Goal: Transaction & Acquisition: Purchase product/service

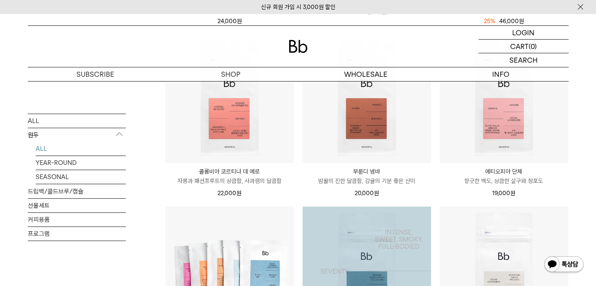
scroll to position [331, 0]
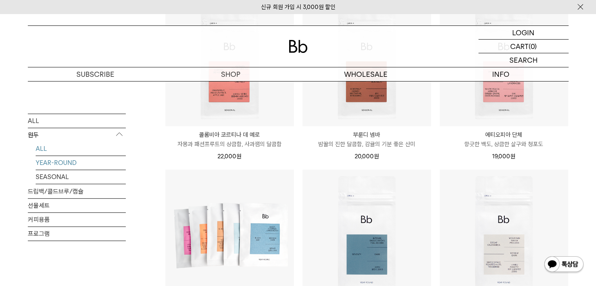
click at [60, 159] on link "YEAR-ROUND" at bounding box center [81, 163] width 90 height 14
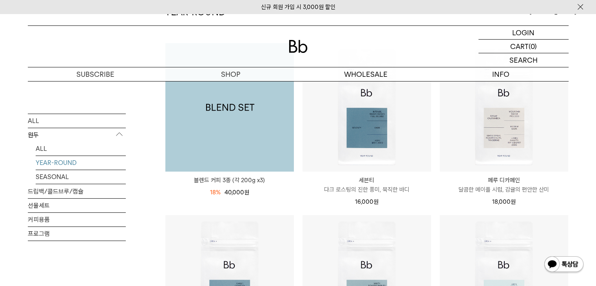
scroll to position [114, 0]
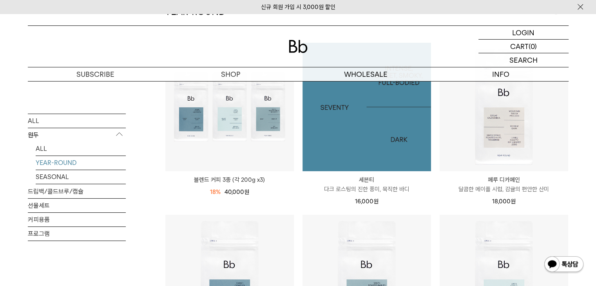
click at [370, 134] on img at bounding box center [366, 107] width 128 height 128
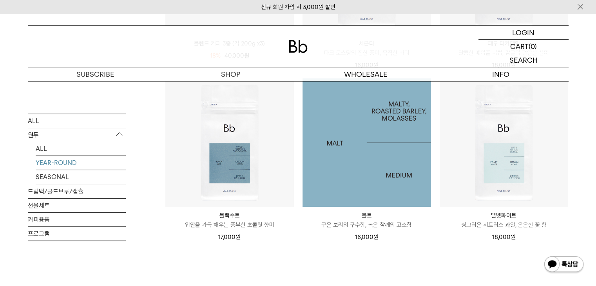
scroll to position [253, 0]
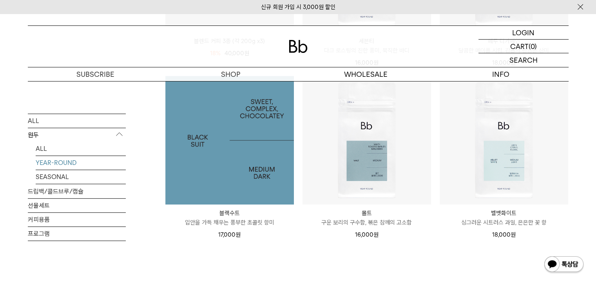
click at [240, 170] on img at bounding box center [229, 140] width 128 height 128
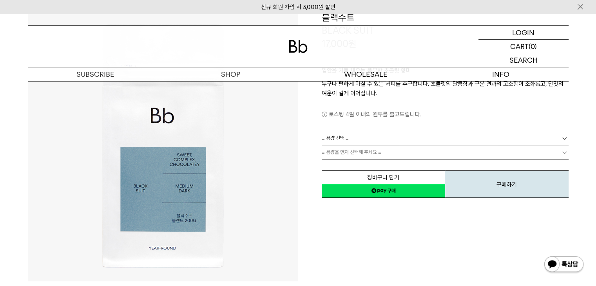
scroll to position [90, 0]
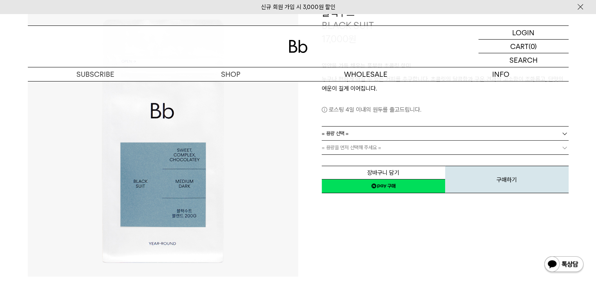
click at [448, 133] on link "= 용량 선택 =" at bounding box center [444, 133] width 247 height 14
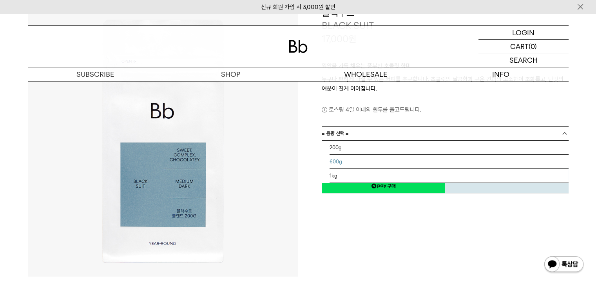
click at [371, 160] on li "600g" at bounding box center [448, 162] width 239 height 14
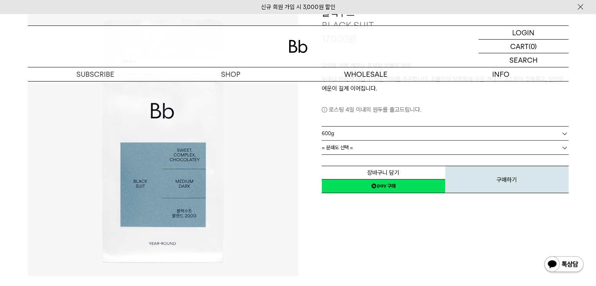
click at [388, 126] on div "입안을 가득 채우는 풍부한 초콜릿 향미 누구나 편하게 마실 수 있는 커피를 추구합니다. 초콜릿의 달콤함과 구운 견과의 고소함이 조화롭고, 단맛…" at bounding box center [444, 85] width 247 height 81
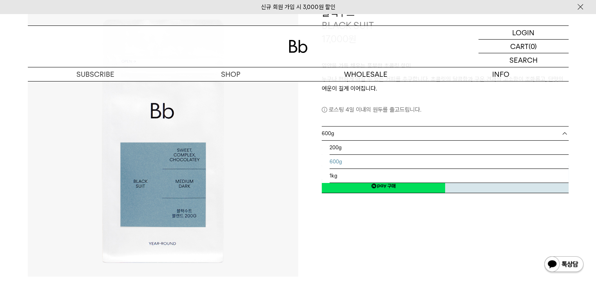
click at [384, 130] on link "600g" at bounding box center [444, 133] width 247 height 14
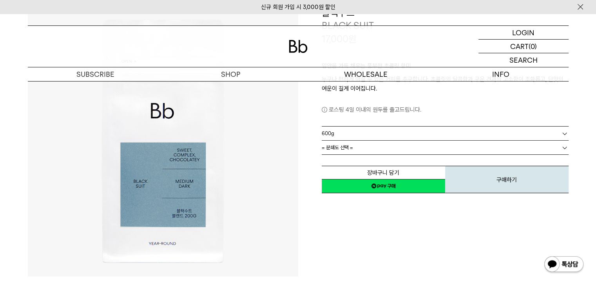
click at [402, 209] on div "**********" at bounding box center [433, 141] width 270 height 270
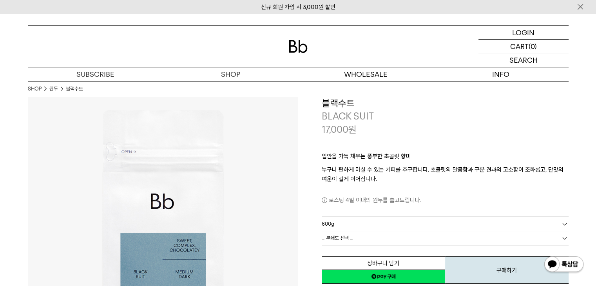
scroll to position [72, 0]
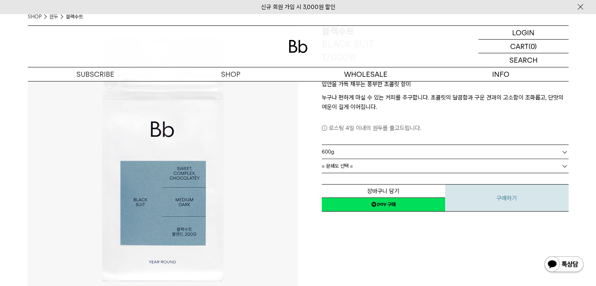
click at [473, 206] on button "구매하기" at bounding box center [506, 197] width 123 height 27
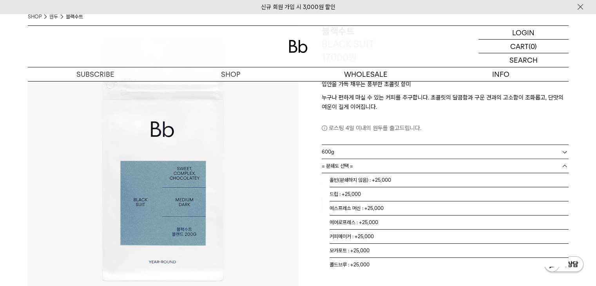
click at [346, 166] on span "= 분쇄도 선택 =" at bounding box center [336, 166] width 31 height 14
click at [375, 182] on li "홀빈(분쇄하지 않음) : +25,000" at bounding box center [448, 180] width 239 height 14
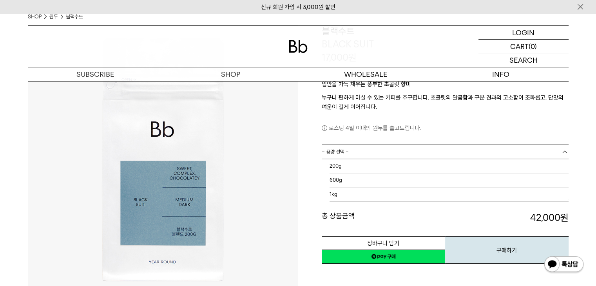
click at [525, 152] on link "= 용량 선택 =" at bounding box center [444, 152] width 247 height 14
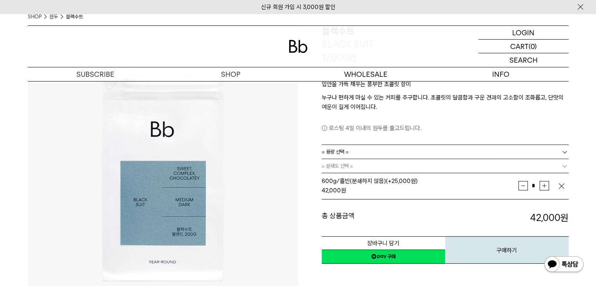
click at [509, 132] on p "로스팅 4일 이내의 원두를 출고드립니다." at bounding box center [444, 127] width 247 height 9
click at [481, 168] on link "= 분쇄도 선택 =" at bounding box center [444, 166] width 247 height 14
click at [566, 166] on b at bounding box center [564, 166] width 8 height 8
click at [431, 122] on div "로스팅 4일 이내의 원두를 출고드립니다." at bounding box center [444, 122] width 247 height 21
click at [417, 132] on div "입안을 가득 채우는 풍부한 초콜릿 향미 누구나 편하게 마실 수 있는 커피를 추구합니다. 초콜릿의 달콤함과 구운 견과의 고소함이 조화롭고, 단맛…" at bounding box center [444, 104] width 247 height 81
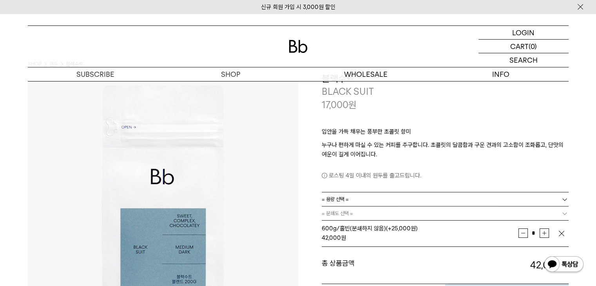
scroll to position [0, 0]
